Goal: Task Accomplishment & Management: Use online tool/utility

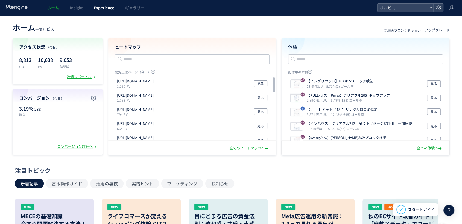
click at [106, 12] on link "Experience" at bounding box center [103, 7] width 31 height 15
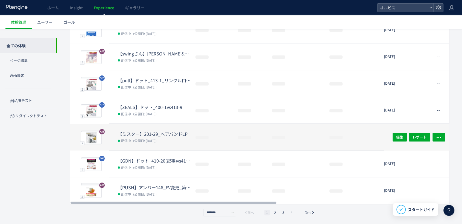
scroll to position [153, 0]
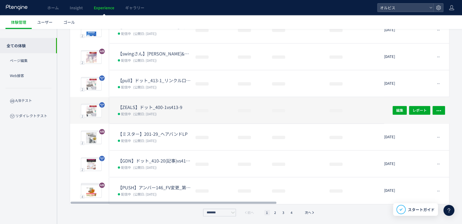
click at [156, 108] on dt "【ZEALS】ドット_400-1vs413-9" at bounding box center [154, 107] width 73 height 6
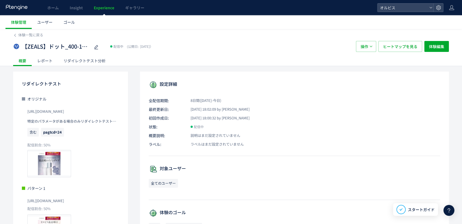
click at [71, 61] on div "リダイレクトテスト分析" at bounding box center [84, 60] width 53 height 11
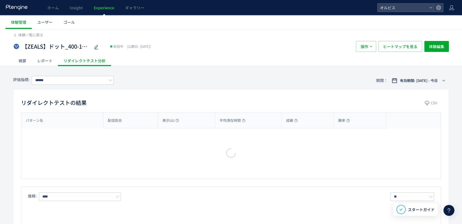
type input "**"
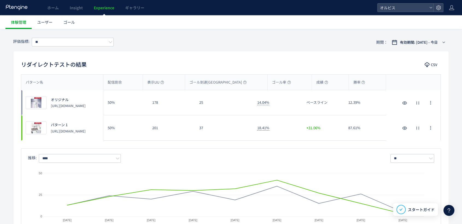
scroll to position [122, 0]
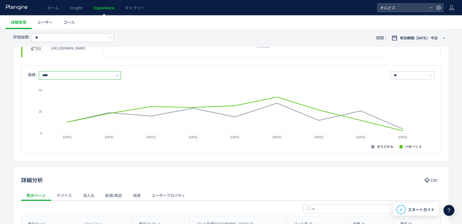
click at [71, 74] on input "****" at bounding box center [80, 75] width 82 height 9
click at [64, 106] on span "購入率" at bounding box center [80, 108] width 71 height 9
type input "***"
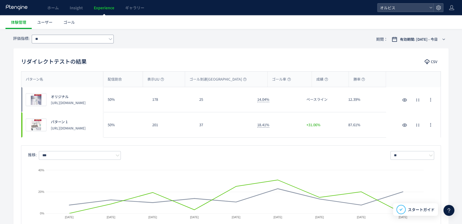
scroll to position [0, 0]
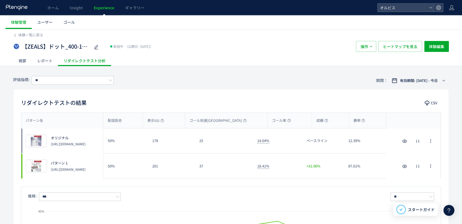
click at [31, 62] on div "概要" at bounding box center [22, 60] width 19 height 11
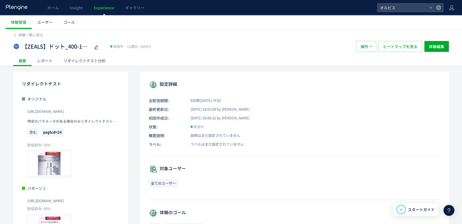
click at [73, 62] on div "リダイレクトテスト分析" at bounding box center [84, 60] width 53 height 11
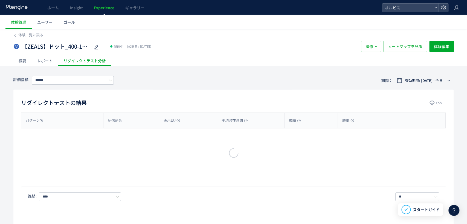
type input "**"
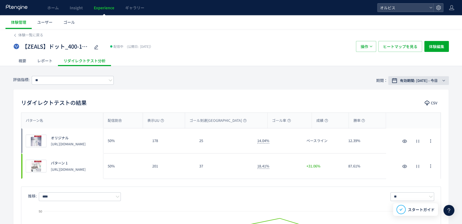
click at [402, 79] on span "有効期間: [DATE] - 今日" at bounding box center [419, 80] width 38 height 5
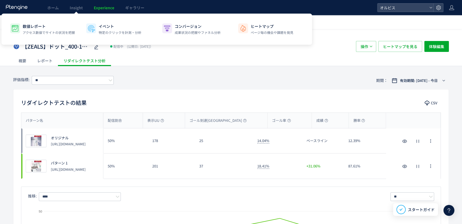
click at [103, 7] on span "Experience" at bounding box center [104, 7] width 21 height 5
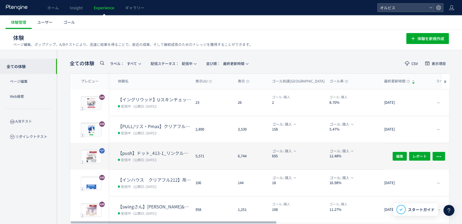
click at [166, 159] on dd "配信中 (公開日: [DATE])" at bounding box center [154, 159] width 73 height 7
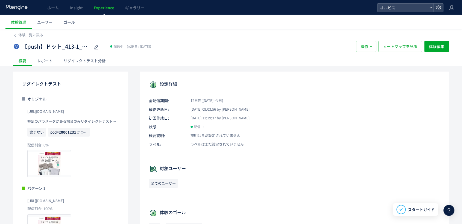
click at [82, 63] on div "リダイレクトテスト分析" at bounding box center [84, 60] width 53 height 11
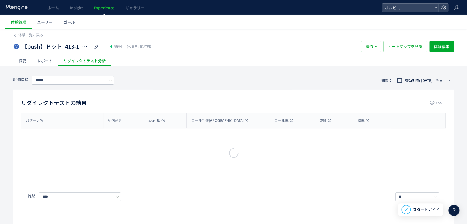
type input "**"
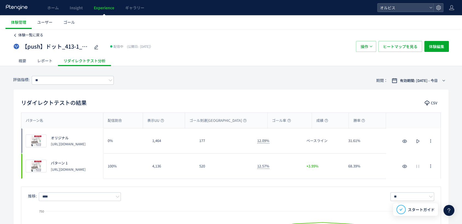
click at [19, 36] on span "体験一覧に戻る" at bounding box center [30, 34] width 25 height 5
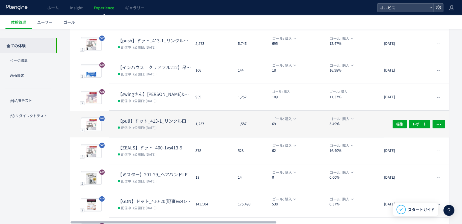
scroll to position [122, 0]
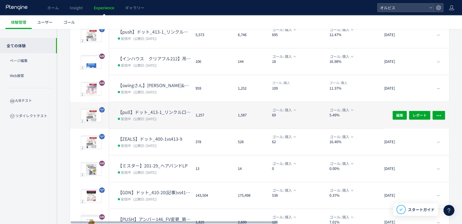
click at [145, 109] on dt "【pull】ドット_413-1_リンクル口コミ追加" at bounding box center [154, 112] width 73 height 6
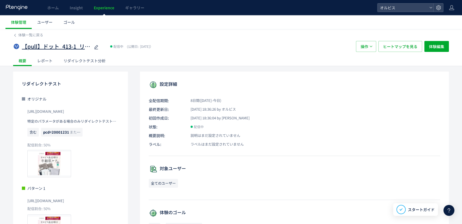
click at [60, 47] on span "【pull】ドット_413-1_リンクル口コミ追加" at bounding box center [56, 47] width 68 height 8
click at [89, 103] on div "オリジナル [URL][DOMAIN_NAME] 特定のパラメータがある場合のみリダイレクトテストを実行 含む pcd=20001231 または pcd=20…" at bounding box center [70, 136] width 97 height 81
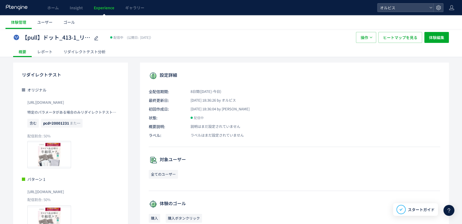
scroll to position [0, 0]
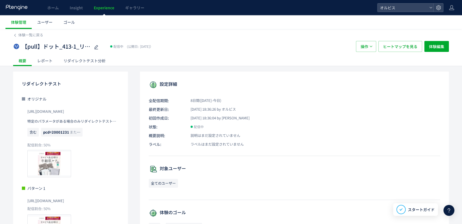
click at [72, 63] on div "リダイレクトテスト分析" at bounding box center [84, 60] width 53 height 11
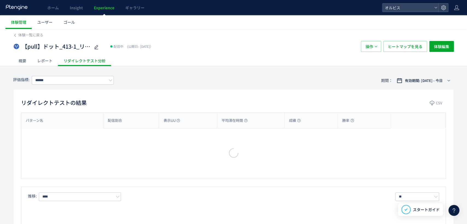
type input "**"
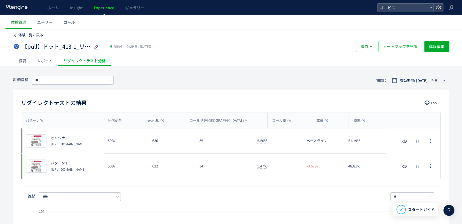
click at [31, 33] on span "体験一覧に戻る" at bounding box center [30, 34] width 25 height 5
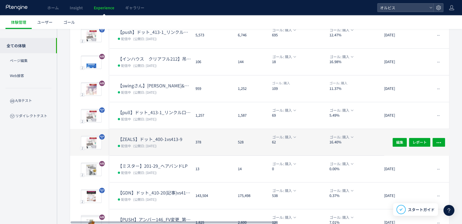
scroll to position [122, 0]
click at [141, 140] on dt "【ZEALS】ドット_400-1vs413-9" at bounding box center [154, 139] width 73 height 6
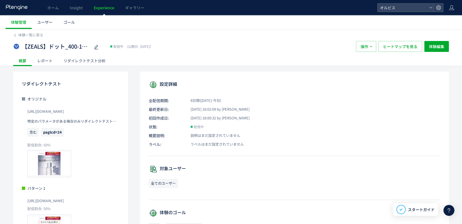
click at [86, 61] on div "リダイレクトテスト分析" at bounding box center [84, 60] width 53 height 11
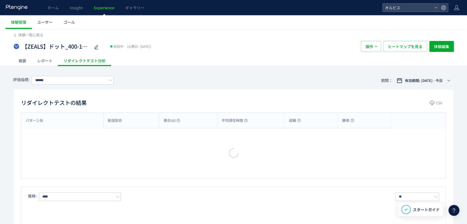
type input "**"
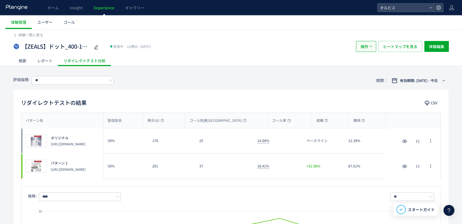
click at [371, 42] on button "操作" at bounding box center [366, 46] width 20 height 11
click at [439, 47] on span "体験編集" at bounding box center [436, 46] width 15 height 11
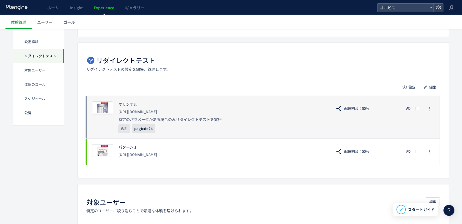
scroll to position [91, 0]
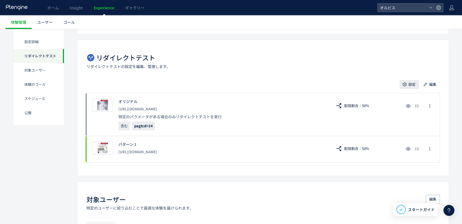
click at [404, 85] on icon "button" at bounding box center [404, 84] width 5 height 5
click at [396, 103] on li "配信割合" at bounding box center [409, 100] width 69 height 10
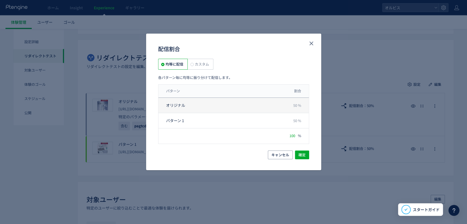
click at [295, 108] on span "50 %" at bounding box center [297, 105] width 8 height 5
click at [205, 65] on span "カスタム" at bounding box center [201, 64] width 15 height 5
drag, startPoint x: 291, startPoint y: 107, endPoint x: 267, endPoint y: 101, distance: 25.0
click at [276, 103] on div "オリジナル **" at bounding box center [233, 105] width 151 height 15
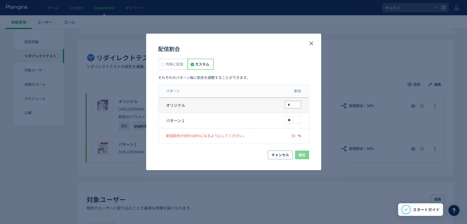
type input "*"
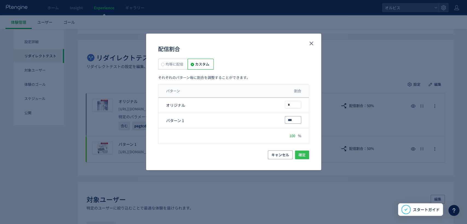
type input "***"
click at [302, 154] on span "確定" at bounding box center [302, 155] width 7 height 9
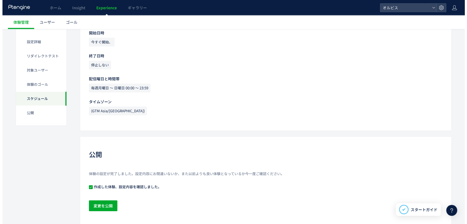
scroll to position [448, 0]
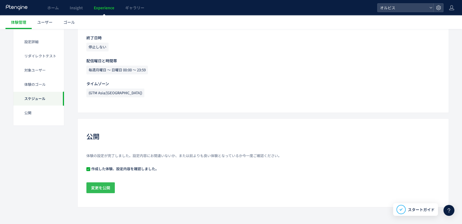
click at [103, 189] on span "変更を公開" at bounding box center [100, 188] width 19 height 11
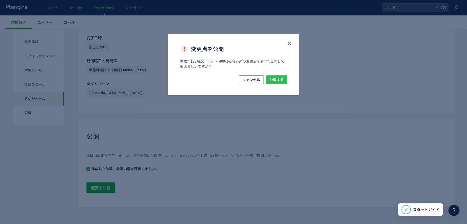
click at [274, 77] on span "公開する" at bounding box center [277, 80] width 14 height 9
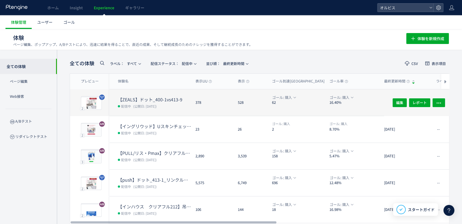
drag, startPoint x: 148, startPoint y: 101, endPoint x: 149, endPoint y: 97, distance: 3.9
click at [149, 97] on dt "【ZEALS】ドット_400-1vs413-9" at bounding box center [154, 100] width 73 height 6
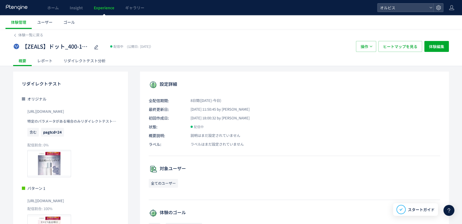
click at [34, 32] on div "体験一覧に戻る" at bounding box center [231, 33] width 436 height 9
click at [34, 33] on span "体験一覧に戻る" at bounding box center [30, 34] width 25 height 5
